Goal: Task Accomplishment & Management: Manage account settings

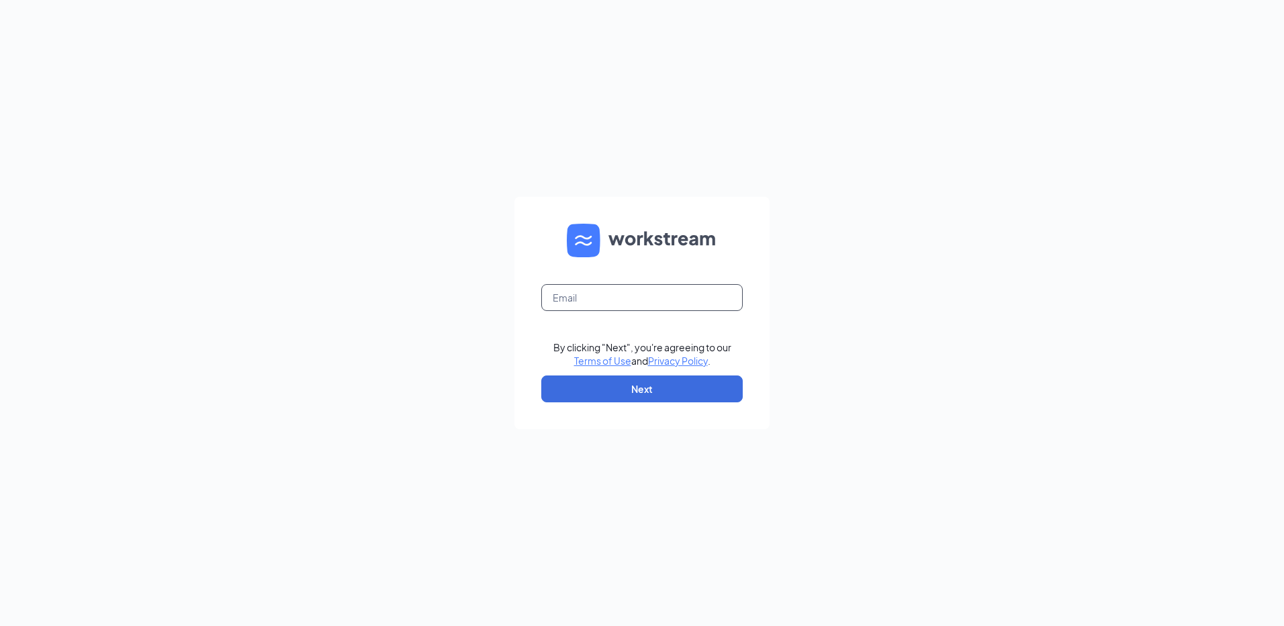
click at [567, 301] on input "text" at bounding box center [641, 297] width 201 height 27
type input "rs037287@tacobell.com"
click at [661, 389] on button "Next" at bounding box center [641, 388] width 201 height 27
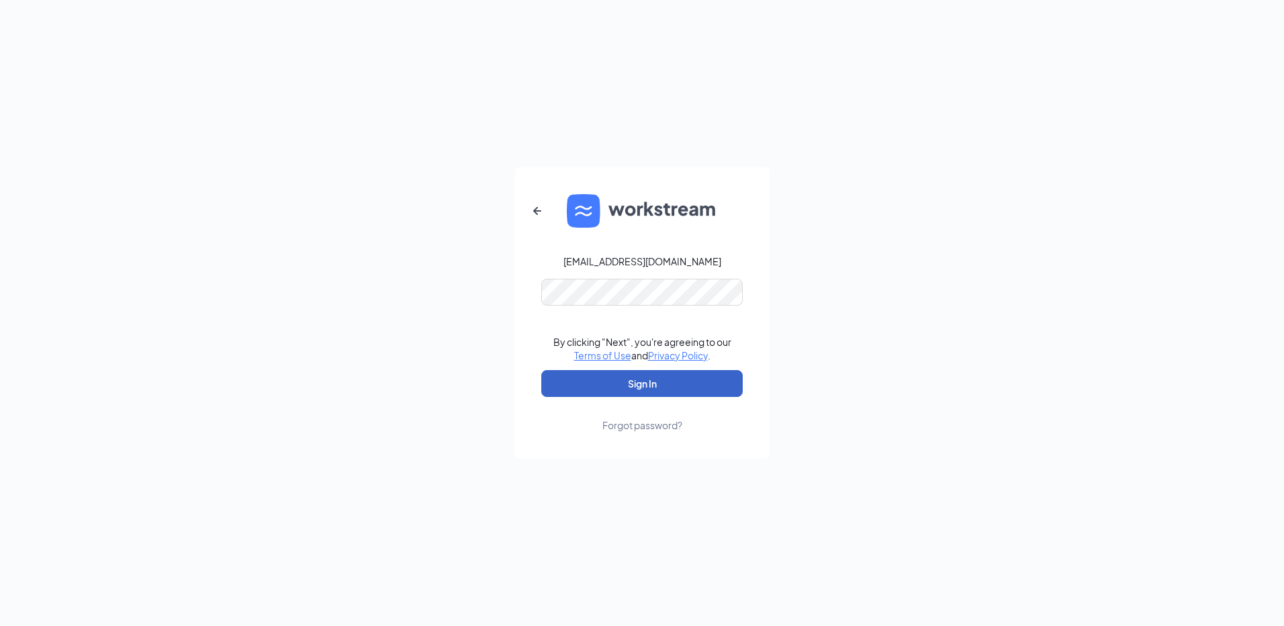
click at [661, 386] on button "Sign In" at bounding box center [641, 383] width 201 height 27
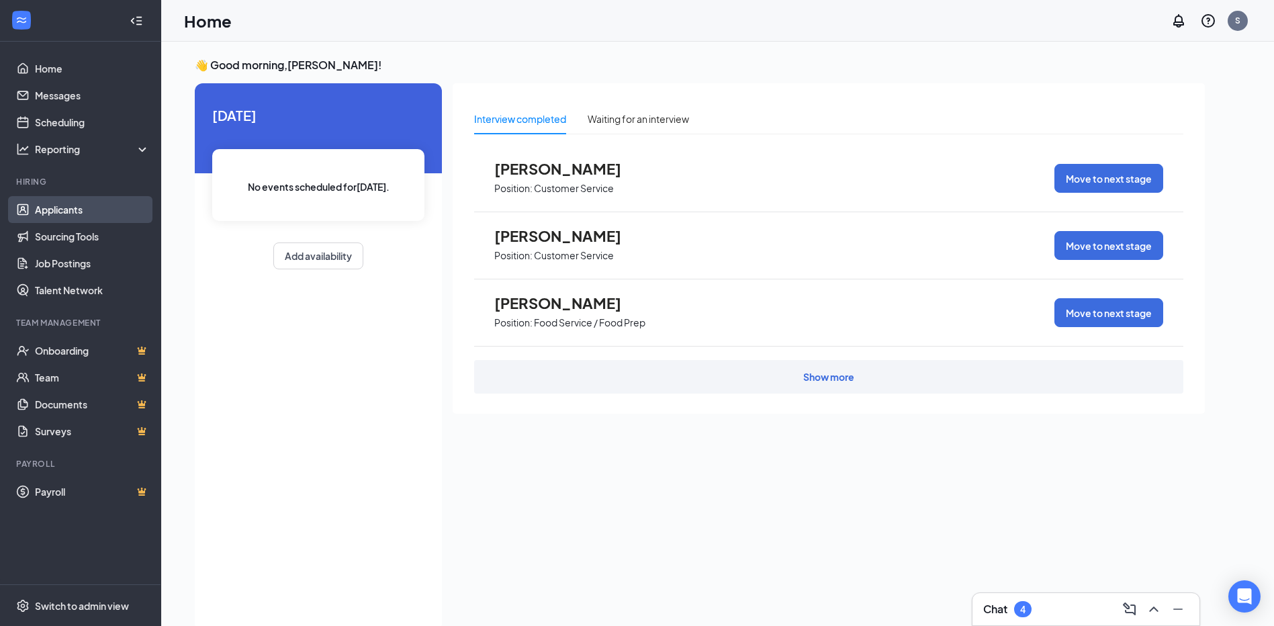
click at [60, 212] on link "Applicants" at bounding box center [92, 209] width 115 height 27
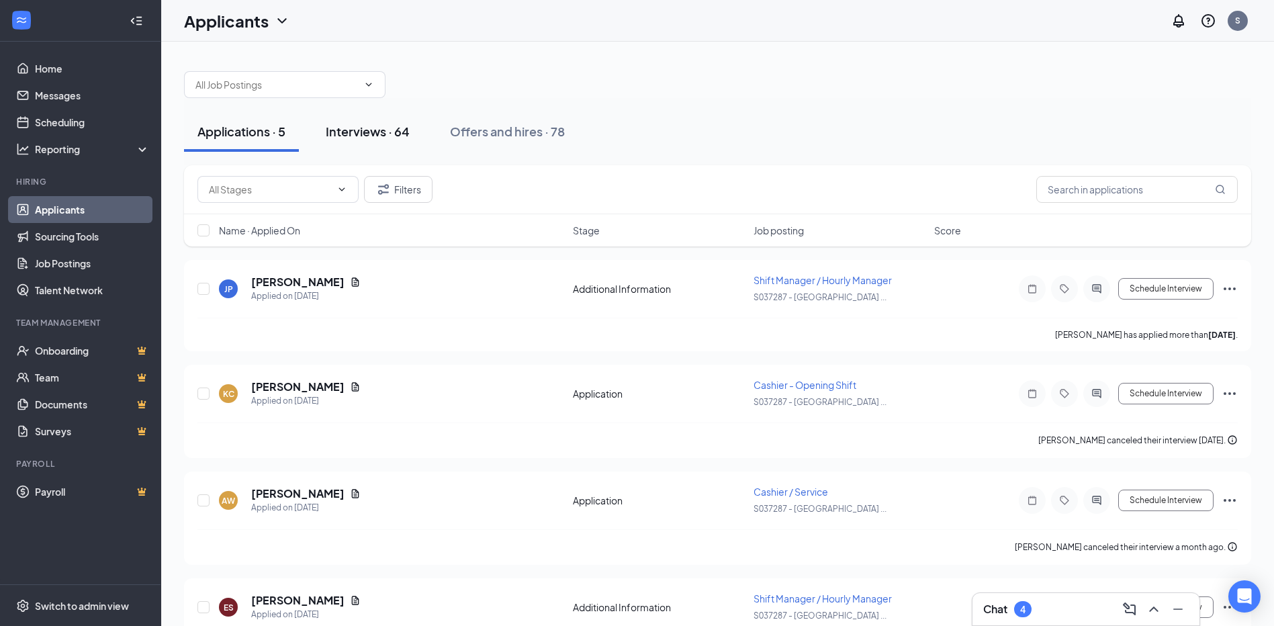
click at [373, 133] on div "Interviews · 64" at bounding box center [368, 131] width 84 height 17
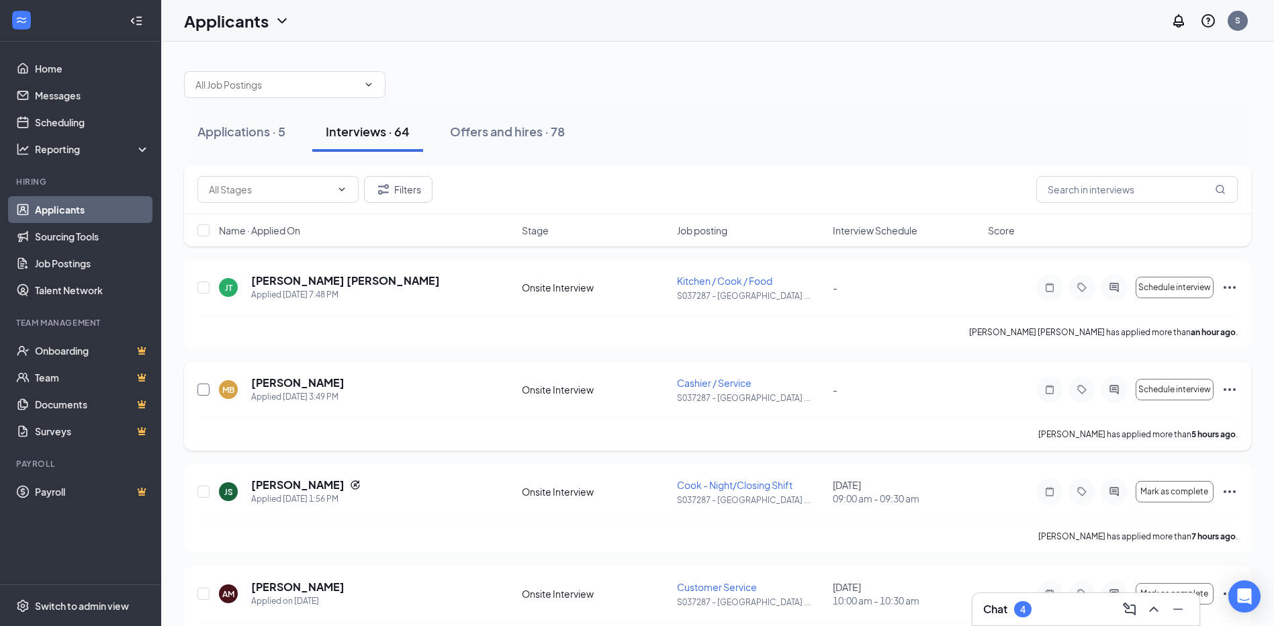
click at [203, 392] on input "checkbox" at bounding box center [203, 389] width 12 height 12
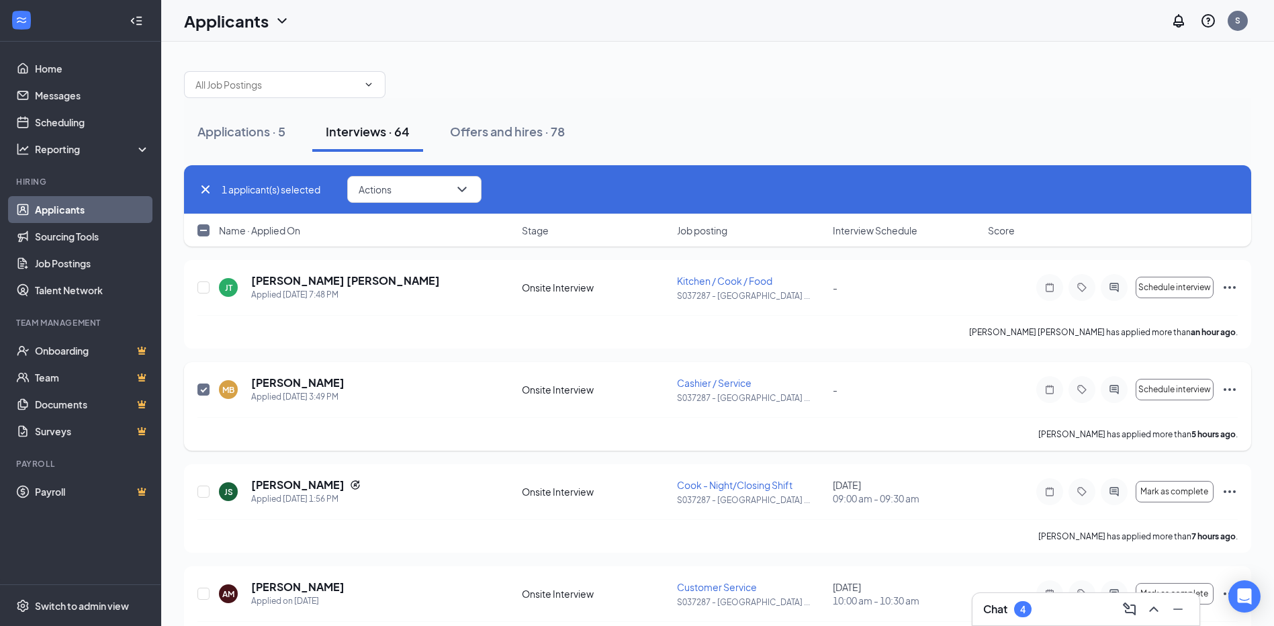
click at [203, 389] on input "checkbox" at bounding box center [203, 389] width 12 height 12
checkbox input "false"
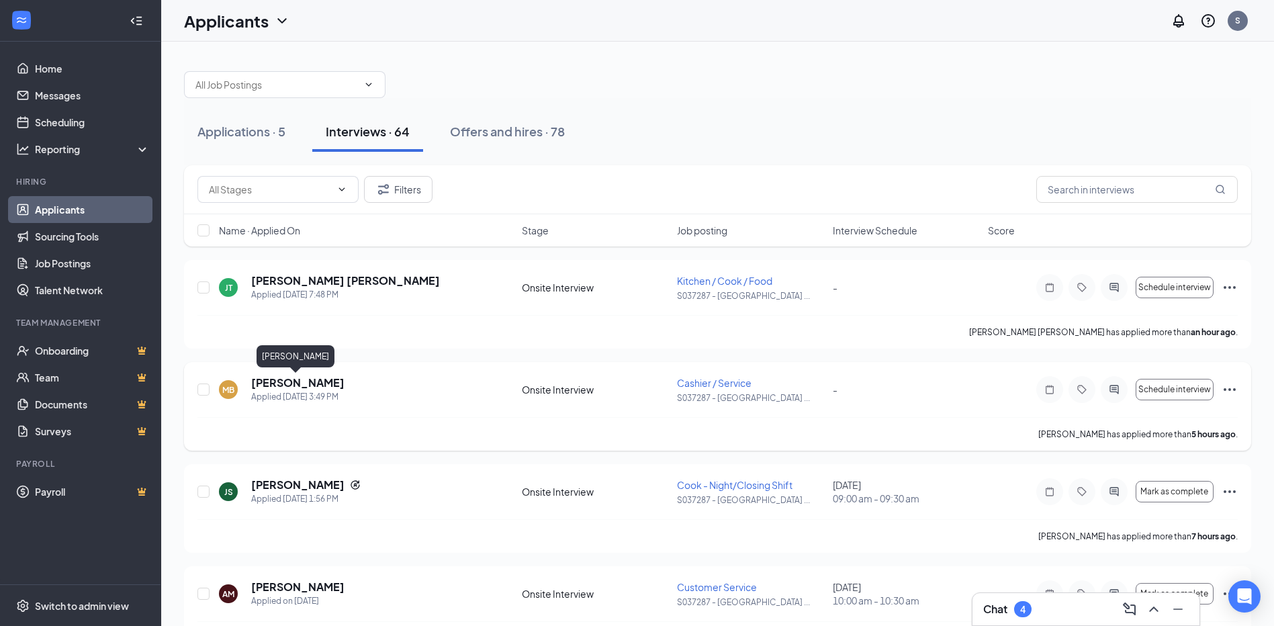
click at [291, 384] on h5 "[PERSON_NAME]" at bounding box center [297, 382] width 93 height 15
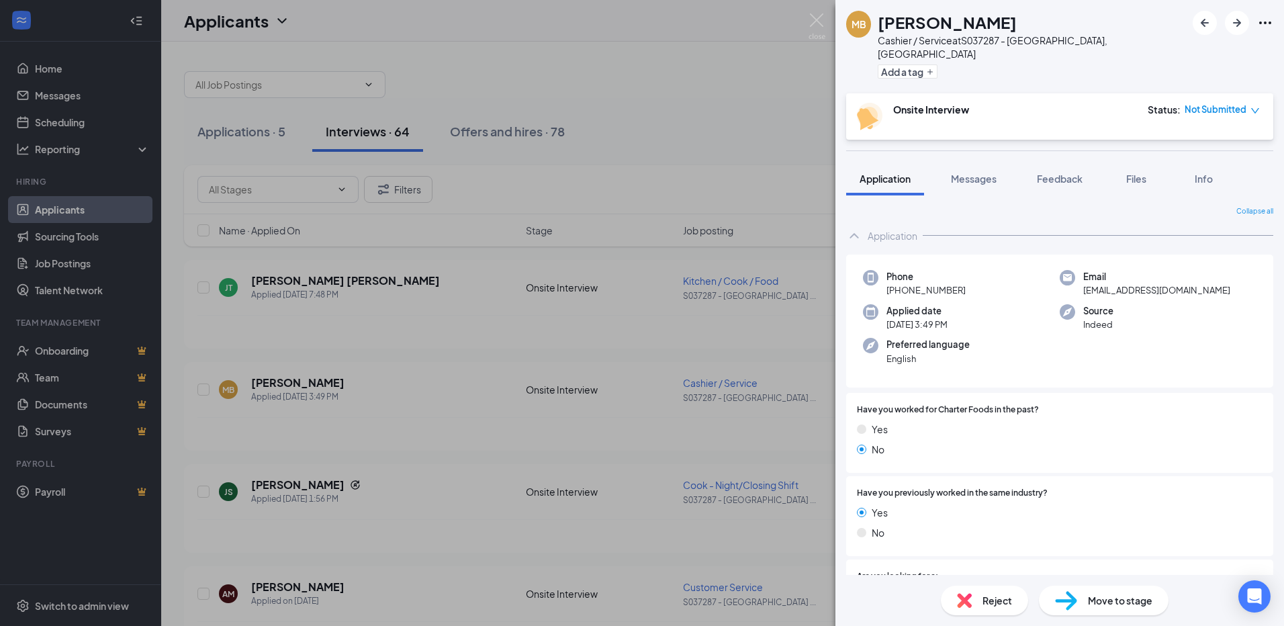
click at [1115, 604] on span "Move to stage" at bounding box center [1120, 600] width 64 height 15
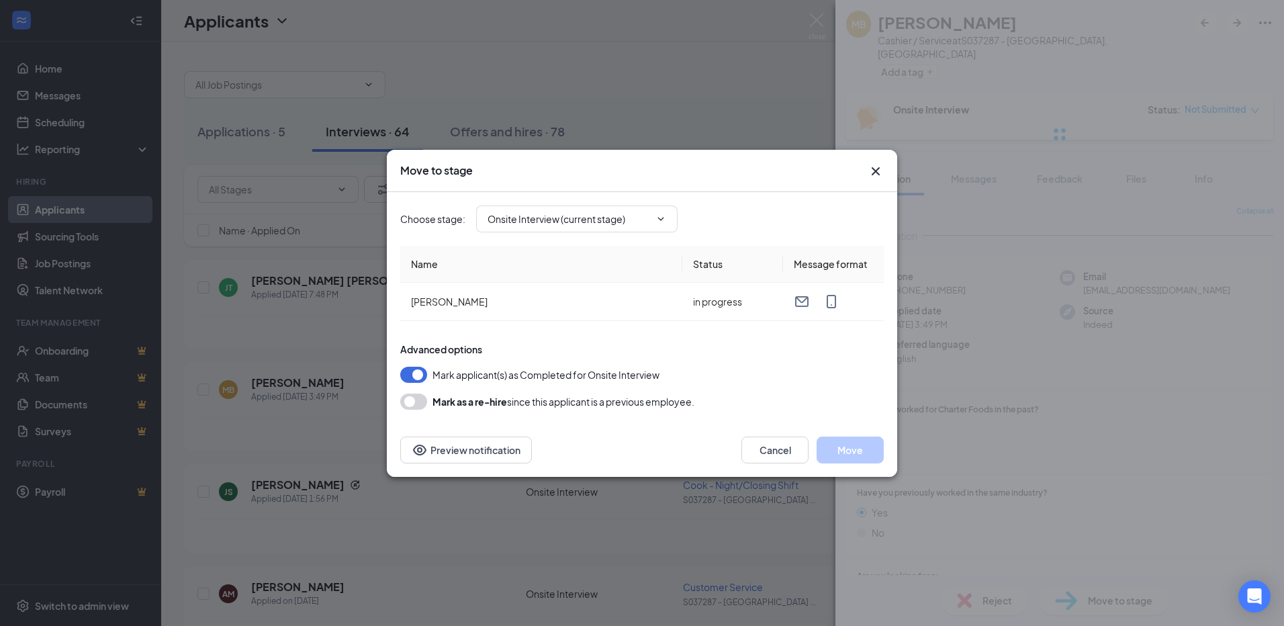
type input "Hiring Complete (final stage)"
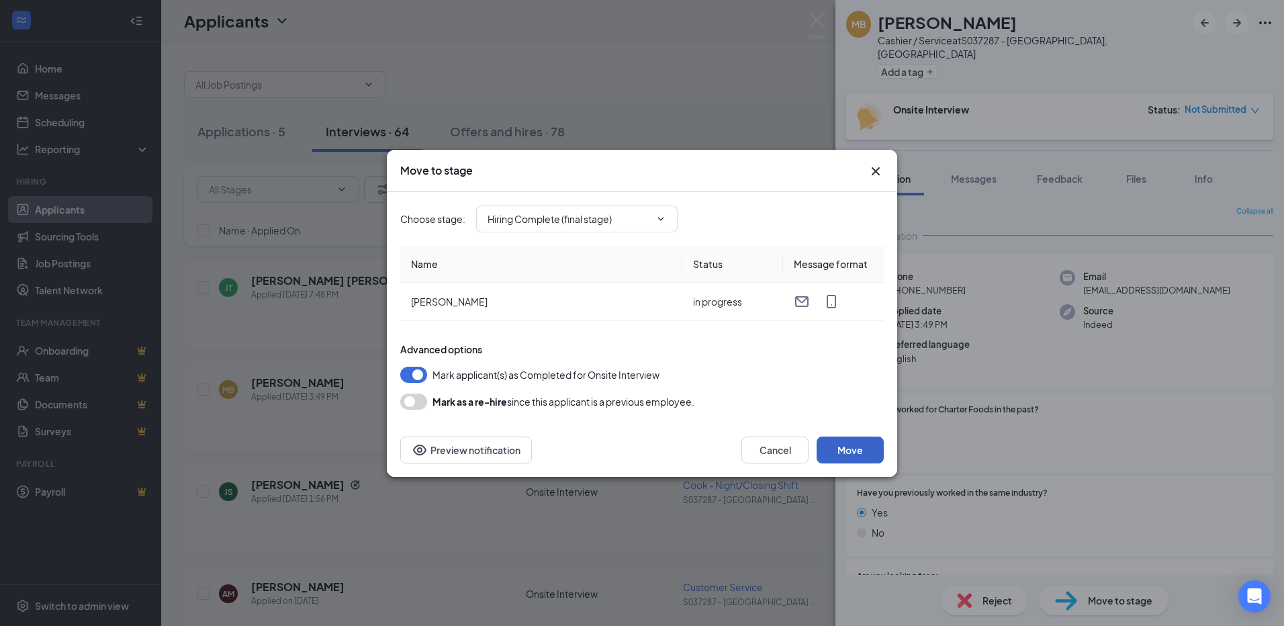
click at [851, 454] on button "Move" at bounding box center [849, 449] width 67 height 27
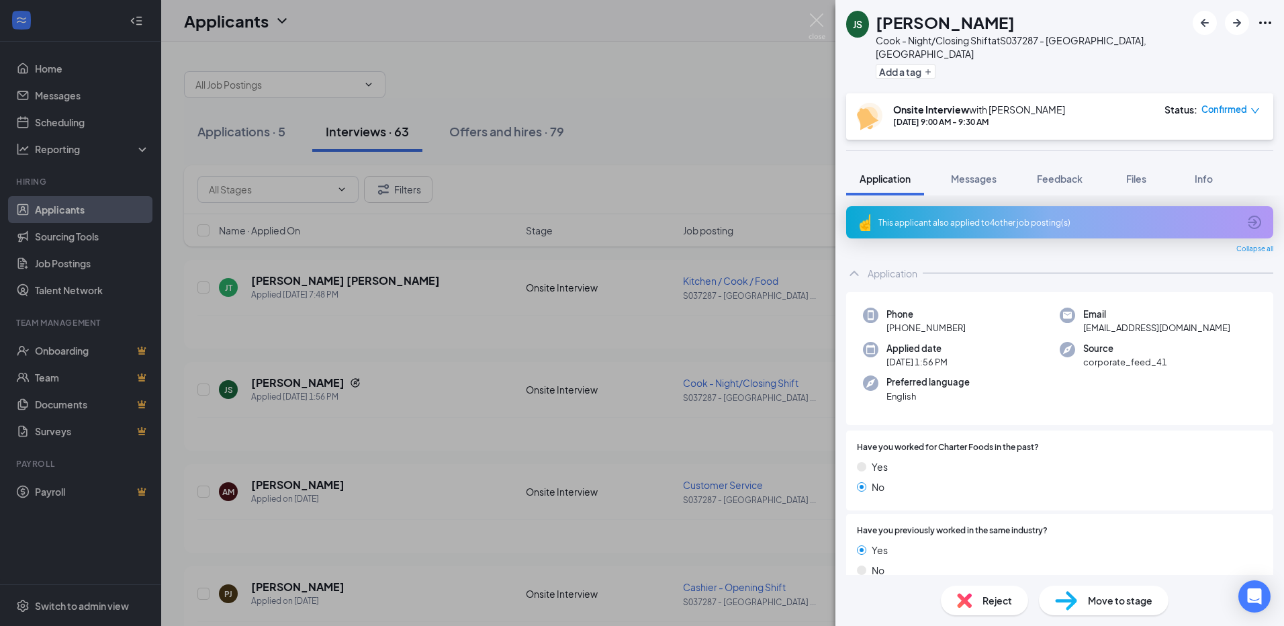
click at [687, 101] on div "JS [PERSON_NAME] - Night/Closing Shift at S037287 - [GEOGRAPHIC_DATA], [GEOGRAP…" at bounding box center [642, 313] width 1284 height 626
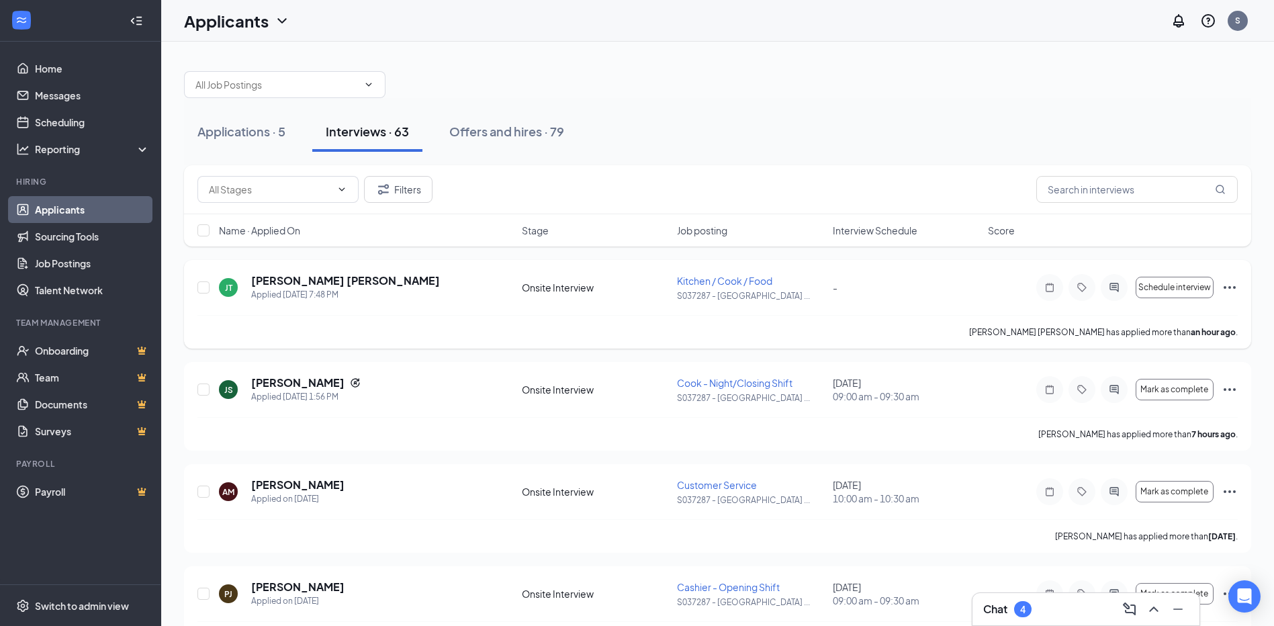
click at [706, 281] on span "Kitchen / Cook / Food" at bounding box center [724, 281] width 95 height 12
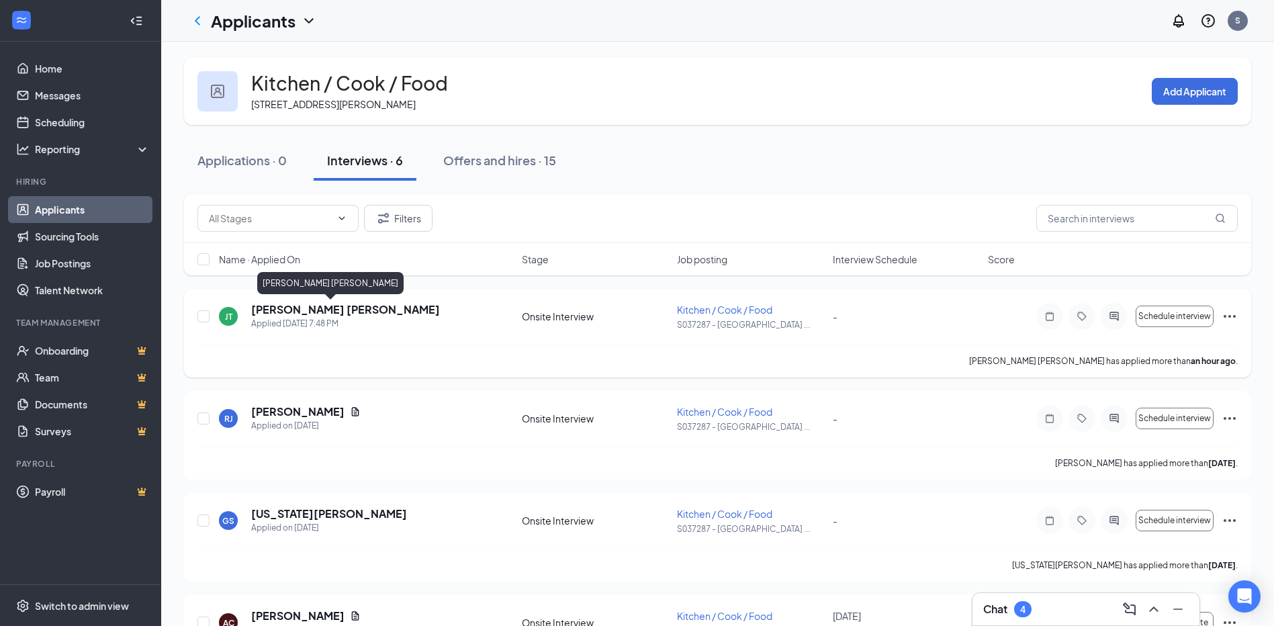
click at [288, 308] on h5 "[PERSON_NAME] [PERSON_NAME]" at bounding box center [345, 309] width 189 height 15
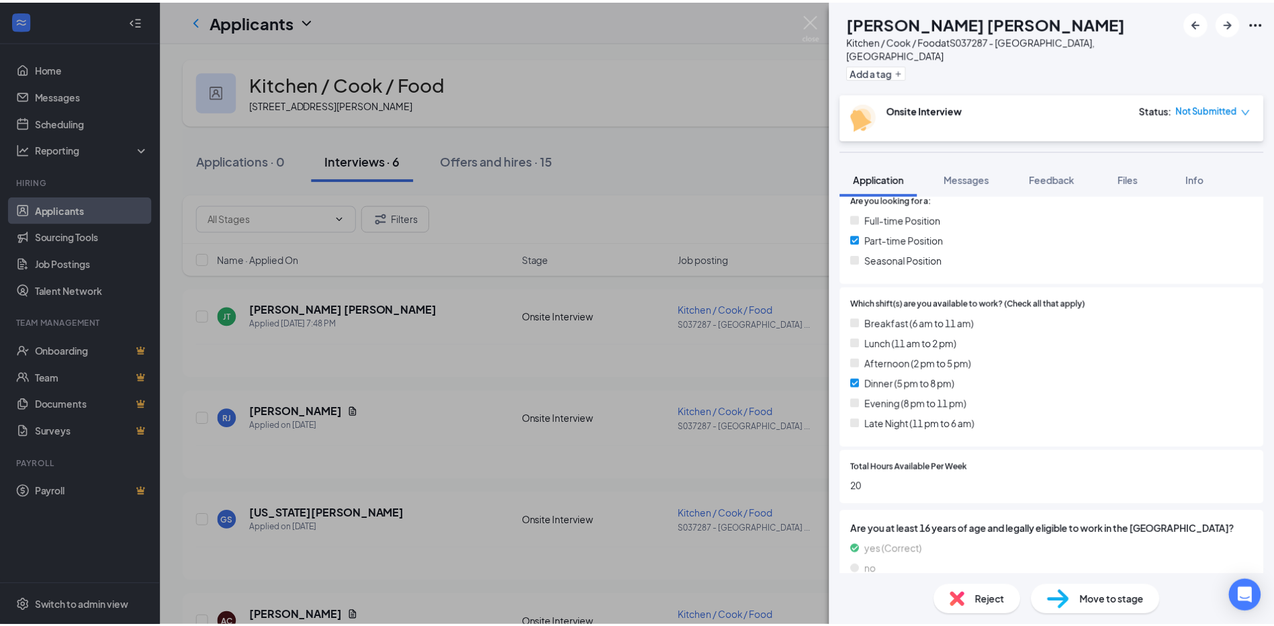
scroll to position [384, 0]
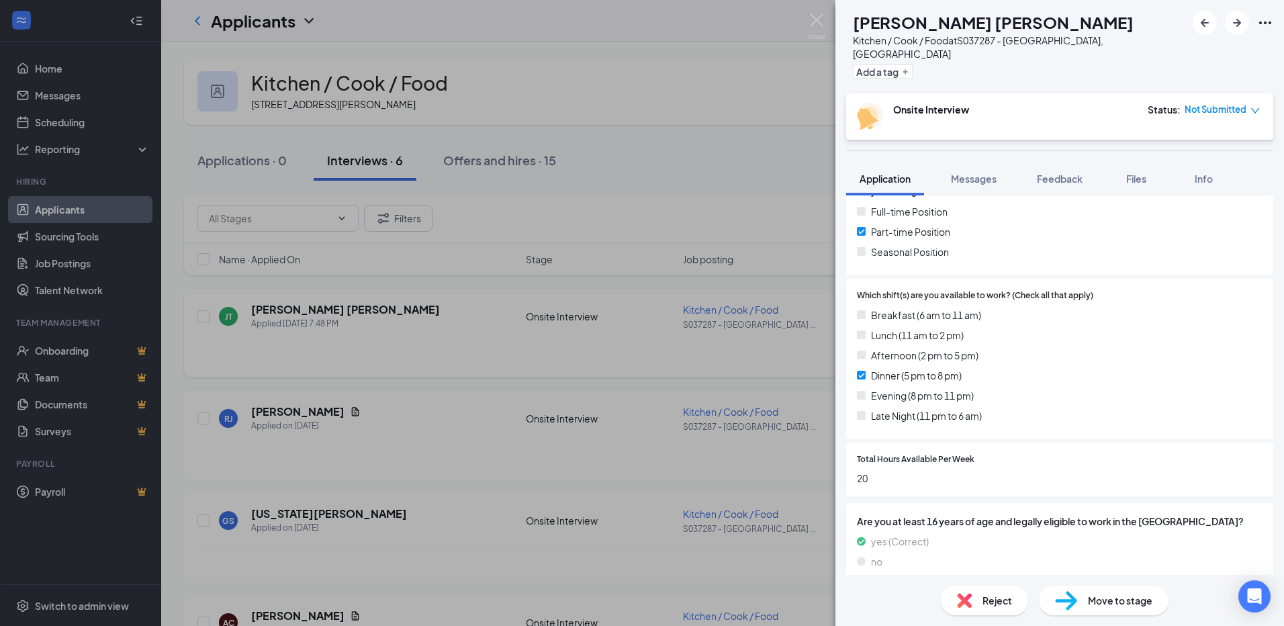
click at [369, 392] on div "[PERSON_NAME] [PERSON_NAME] [PERSON_NAME] Kitchen / Cook / Food at S037287 - [G…" at bounding box center [642, 313] width 1284 height 626
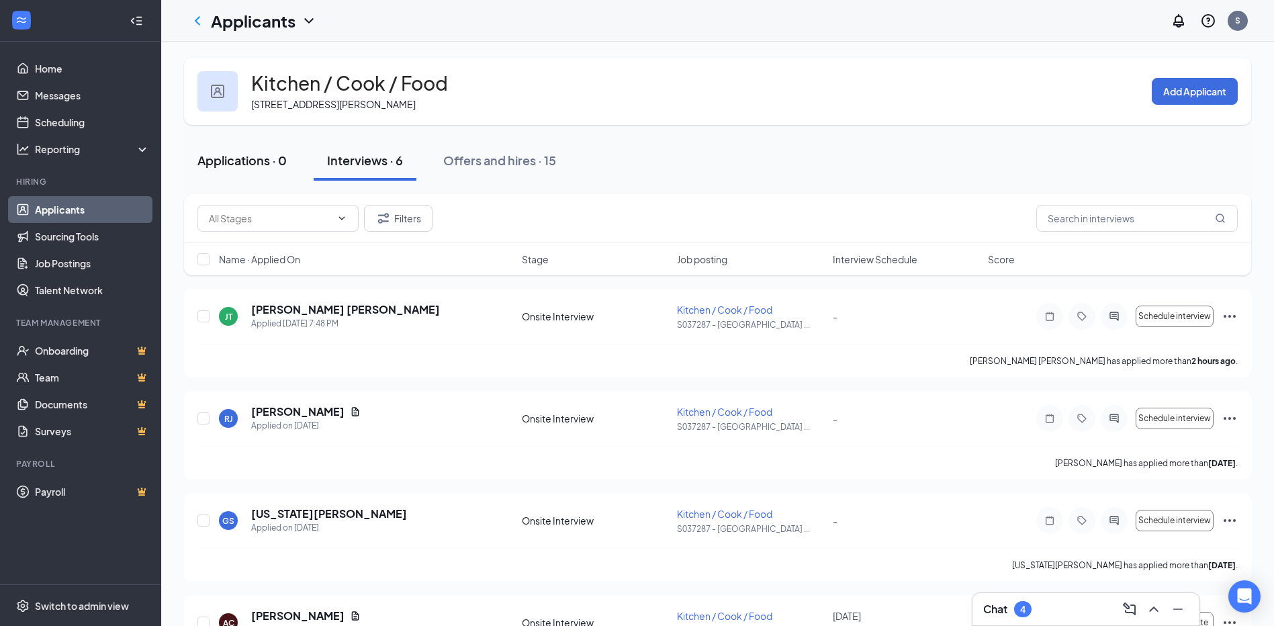
click at [247, 158] on div "Applications · 0" at bounding box center [241, 160] width 89 height 17
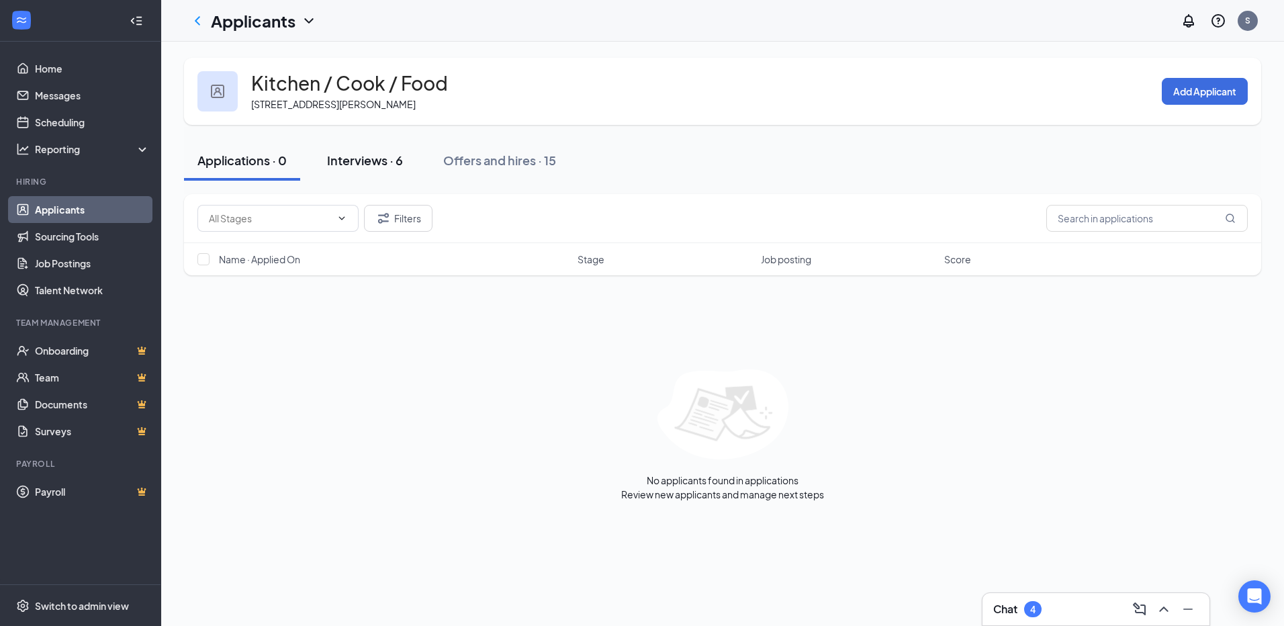
click at [357, 165] on div "Interviews · 6" at bounding box center [365, 160] width 76 height 17
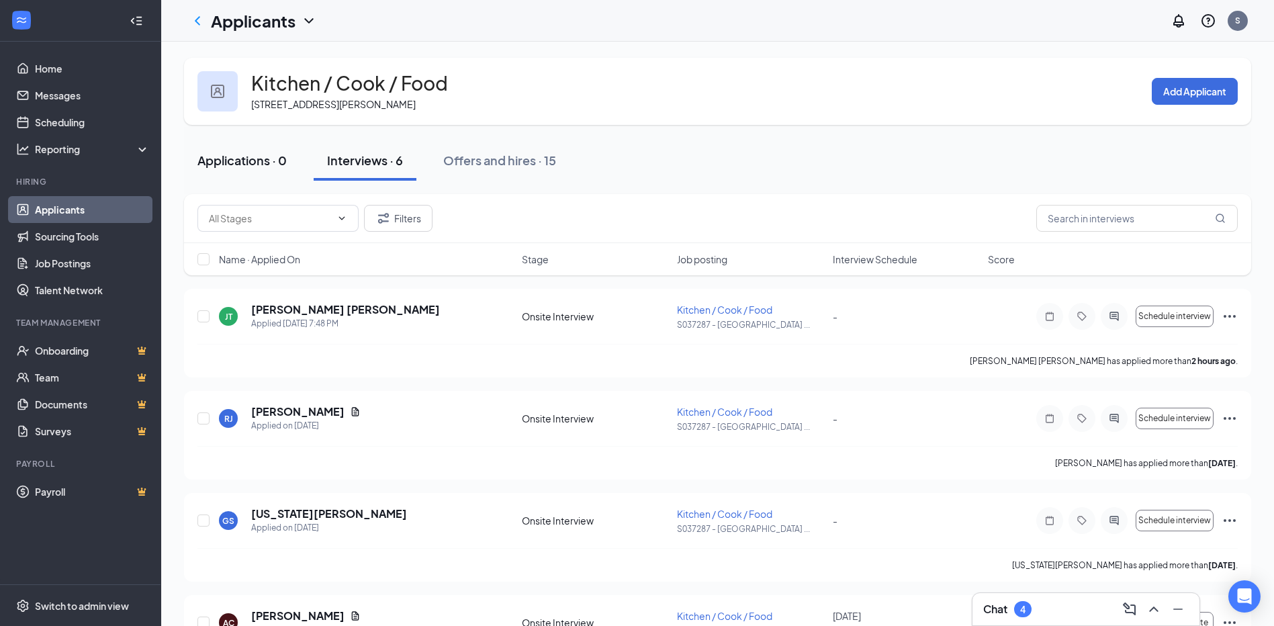
click at [273, 158] on div "Applications · 0" at bounding box center [241, 160] width 89 height 17
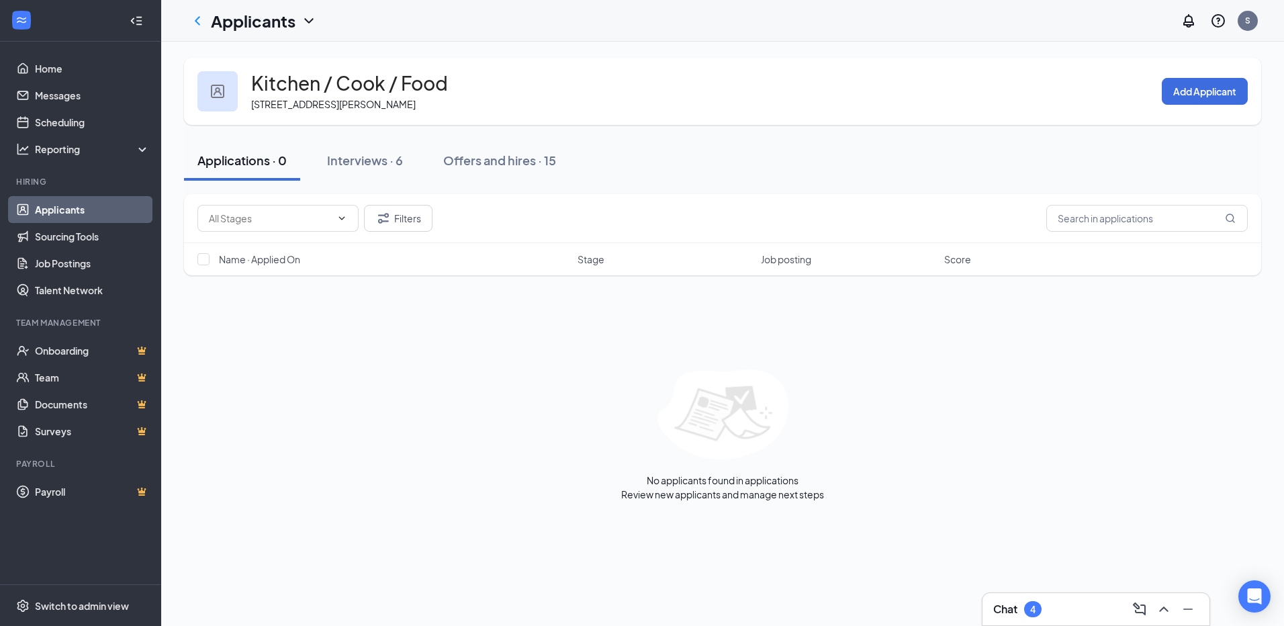
click at [256, 160] on div "Applications · 0" at bounding box center [241, 160] width 89 height 17
click at [197, 21] on icon "ChevronLeft" at bounding box center [197, 20] width 5 height 9
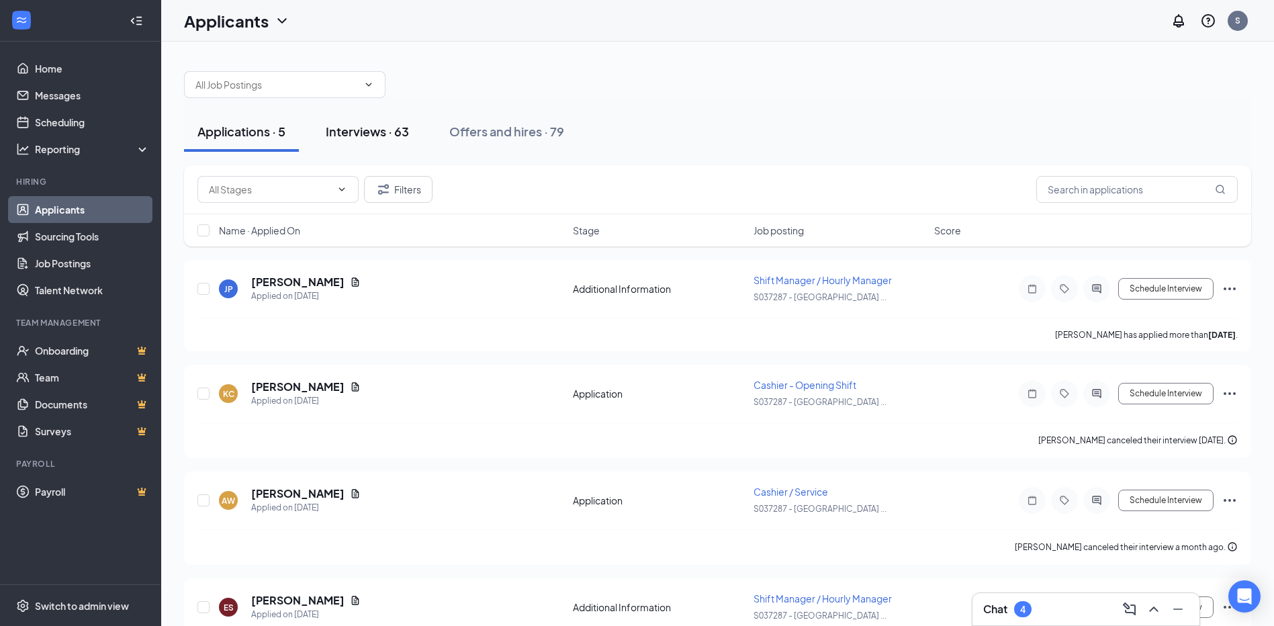
click at [356, 134] on div "Interviews · 63" at bounding box center [367, 131] width 83 height 17
